Goal: Transaction & Acquisition: Purchase product/service

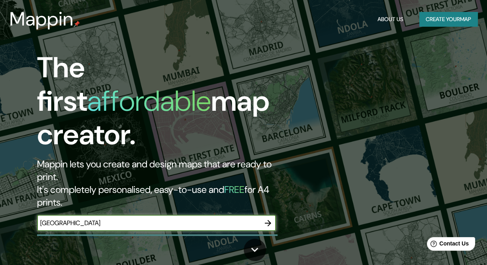
type input "[GEOGRAPHIC_DATA]"
click at [266, 220] on icon "button" at bounding box center [268, 223] width 6 height 6
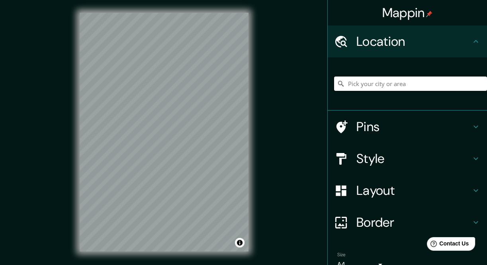
click at [352, 84] on input "Pick your city or area" at bounding box center [410, 83] width 153 height 14
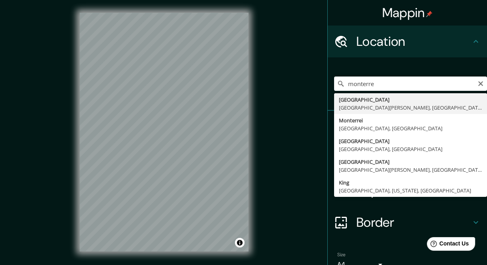
type input "[GEOGRAPHIC_DATA], [GEOGRAPHIC_DATA][PERSON_NAME], [GEOGRAPHIC_DATA]"
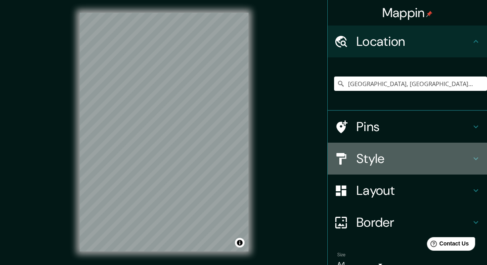
click at [380, 156] on h4 "Style" at bounding box center [413, 158] width 115 height 16
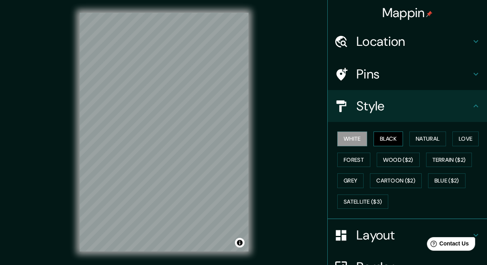
click at [376, 134] on button "Black" at bounding box center [388, 138] width 30 height 15
click at [344, 135] on button "White" at bounding box center [352, 138] width 30 height 15
click at [374, 136] on button "Black" at bounding box center [388, 138] width 30 height 15
click at [125, 264] on html "Mappin Location [GEOGRAPHIC_DATA], [GEOGRAPHIC_DATA][PERSON_NAME], [GEOGRAPHIC_…" at bounding box center [243, 132] width 487 height 265
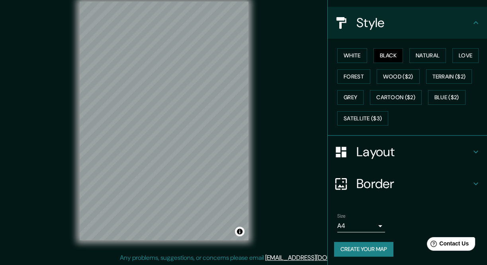
scroll to position [12, 0]
click at [377, 144] on h4 "Layout" at bounding box center [413, 152] width 115 height 16
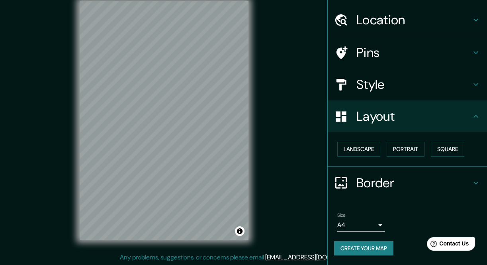
scroll to position [21, 0]
click at [366, 148] on button "Landscape" at bounding box center [358, 149] width 43 height 15
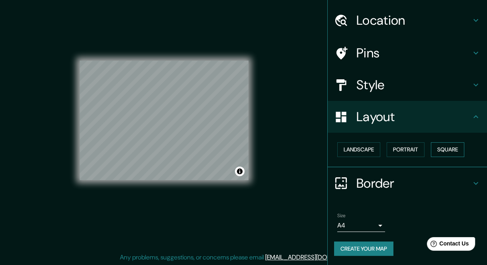
click at [438, 146] on button "Square" at bounding box center [447, 149] width 33 height 15
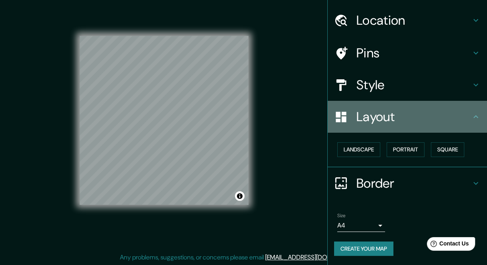
click at [381, 119] on h4 "Layout" at bounding box center [413, 117] width 115 height 16
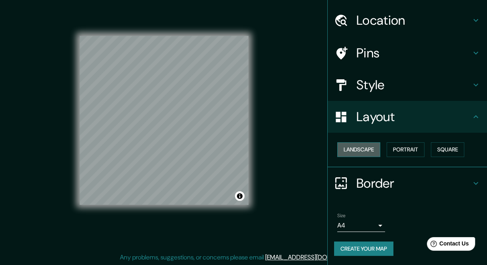
click at [370, 149] on button "Landscape" at bounding box center [358, 149] width 43 height 15
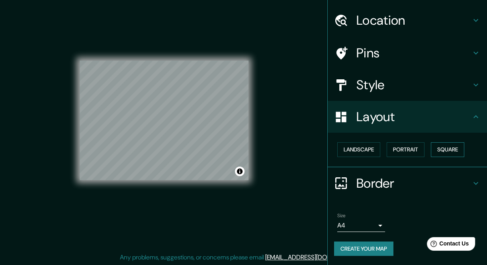
click at [435, 146] on button "Square" at bounding box center [447, 149] width 33 height 15
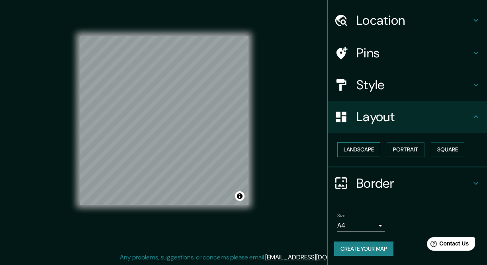
click at [360, 145] on button "Landscape" at bounding box center [358, 149] width 43 height 15
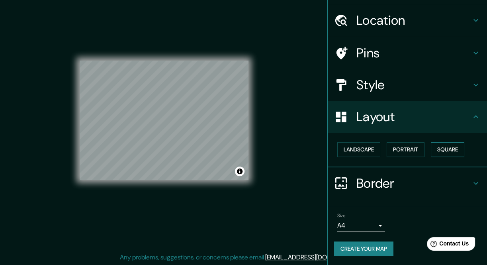
click at [456, 147] on button "Square" at bounding box center [447, 149] width 33 height 15
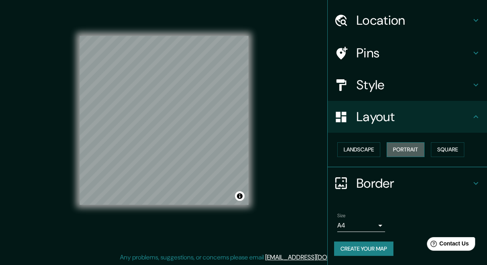
click at [412, 149] on button "Portrait" at bounding box center [405, 149] width 38 height 15
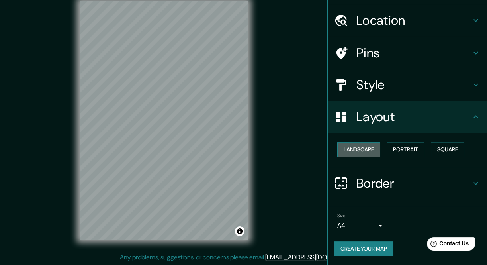
click at [363, 152] on button "Landscape" at bounding box center [358, 149] width 43 height 15
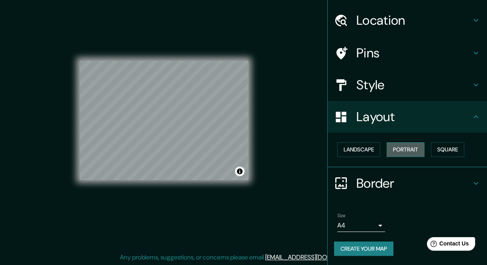
click at [396, 153] on button "Portrait" at bounding box center [405, 149] width 38 height 15
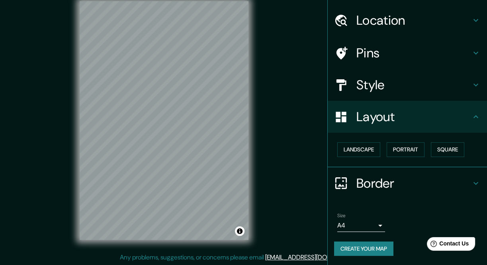
click at [132, 253] on html "Mappin Location [GEOGRAPHIC_DATA], [GEOGRAPHIC_DATA][PERSON_NAME], [GEOGRAPHIC_…" at bounding box center [243, 120] width 487 height 265
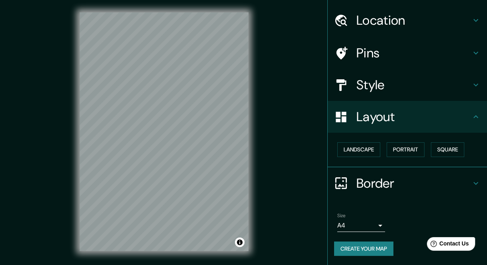
scroll to position [0, 0]
click at [281, 121] on div "Mappin Location [GEOGRAPHIC_DATA], [GEOGRAPHIC_DATA][PERSON_NAME], [GEOGRAPHIC_…" at bounding box center [243, 138] width 487 height 277
click at [253, 143] on div "© Mapbox © OpenStreetMap Improve this map" at bounding box center [164, 132] width 194 height 264
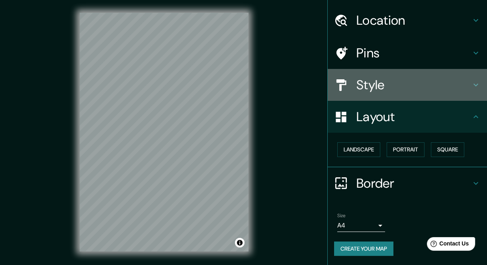
click at [389, 89] on h4 "Style" at bounding box center [413, 85] width 115 height 16
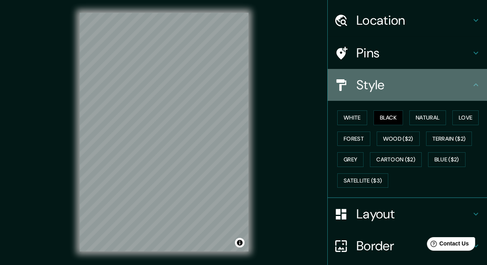
click at [389, 89] on h4 "Style" at bounding box center [413, 85] width 115 height 16
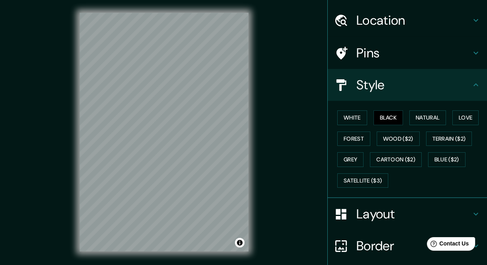
click at [376, 84] on h4 "Style" at bounding box center [413, 85] width 115 height 16
click at [301, 123] on div "Mappin Location [GEOGRAPHIC_DATA], [GEOGRAPHIC_DATA][PERSON_NAME], [GEOGRAPHIC_…" at bounding box center [243, 138] width 487 height 277
click at [471, 82] on icon at bounding box center [476, 85] width 10 height 10
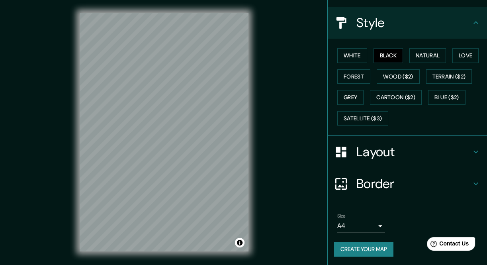
click at [369, 226] on body "Mappin Location [GEOGRAPHIC_DATA], [GEOGRAPHIC_DATA][PERSON_NAME], [GEOGRAPHIC_…" at bounding box center [243, 132] width 487 height 265
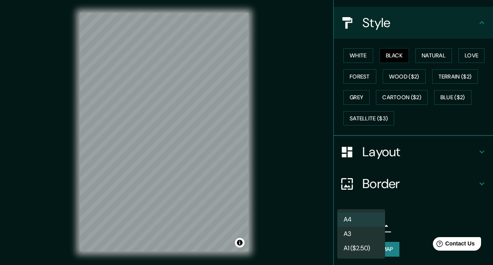
click at [367, 236] on li "A3" at bounding box center [361, 233] width 48 height 14
click at [362, 226] on body "Mappin Location [GEOGRAPHIC_DATA], [GEOGRAPHIC_DATA][PERSON_NAME], [GEOGRAPHIC_…" at bounding box center [246, 132] width 493 height 265
click at [362, 217] on li "A4" at bounding box center [361, 219] width 48 height 14
type input "single"
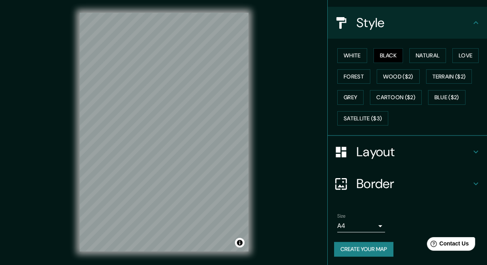
click at [146, 264] on html "Mappin Location [GEOGRAPHIC_DATA], [GEOGRAPHIC_DATA][PERSON_NAME], [GEOGRAPHIC_…" at bounding box center [243, 132] width 487 height 265
